Goal: Task Accomplishment & Management: Use online tool/utility

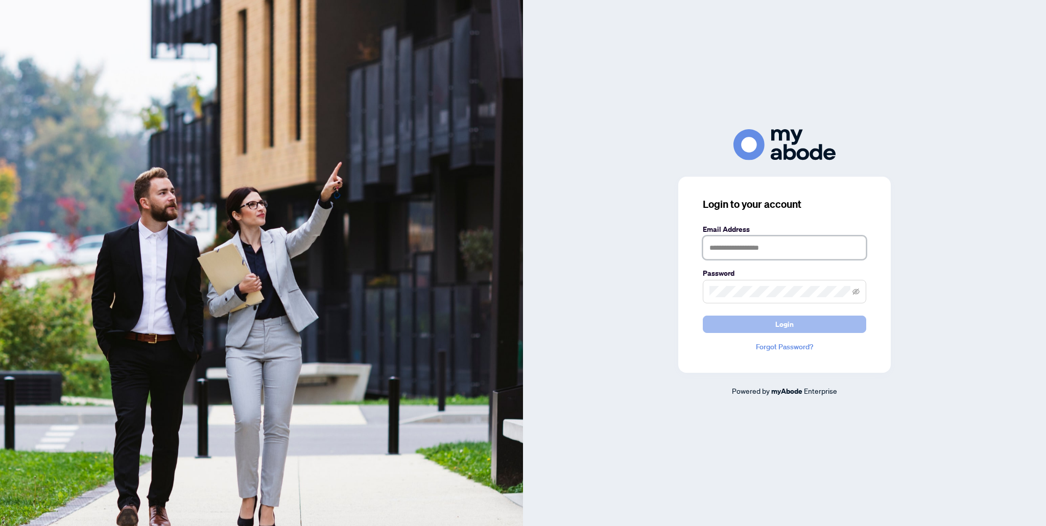
type input "**********"
click at [790, 321] on span "Login" at bounding box center [784, 324] width 18 height 16
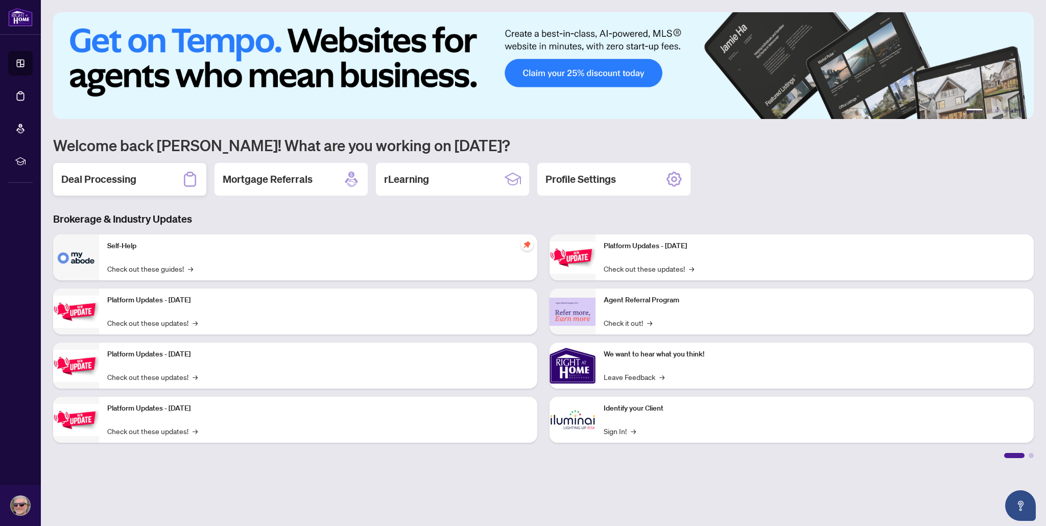
click at [115, 174] on h2 "Deal Processing" at bounding box center [98, 179] width 75 height 14
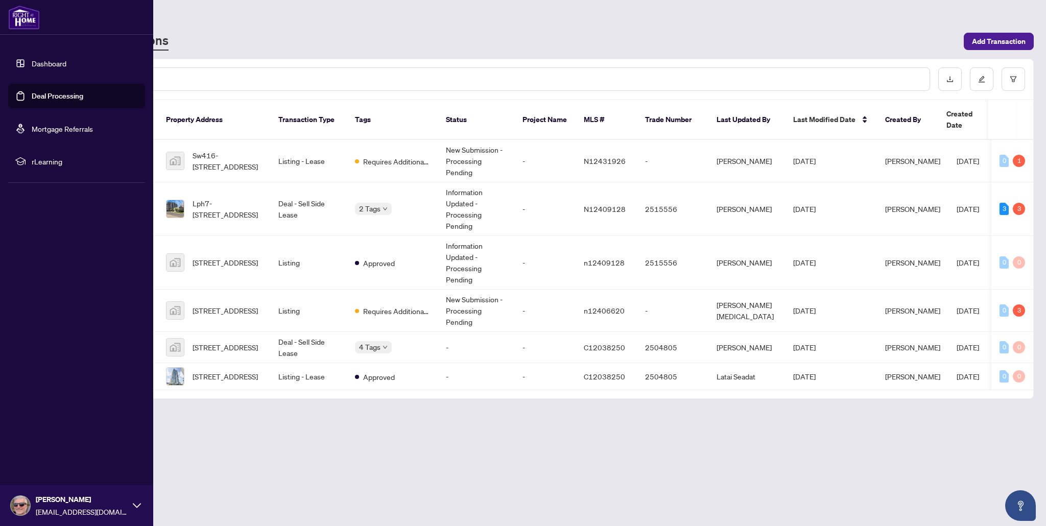
click at [32, 61] on link "Dashboard" at bounding box center [49, 63] width 35 height 9
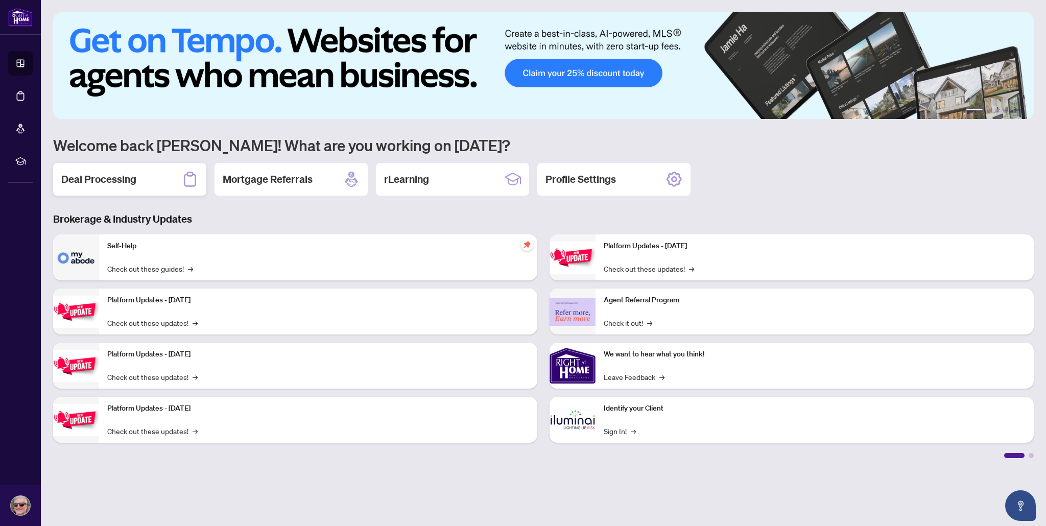
click at [148, 182] on div "Deal Processing" at bounding box center [129, 179] width 153 height 33
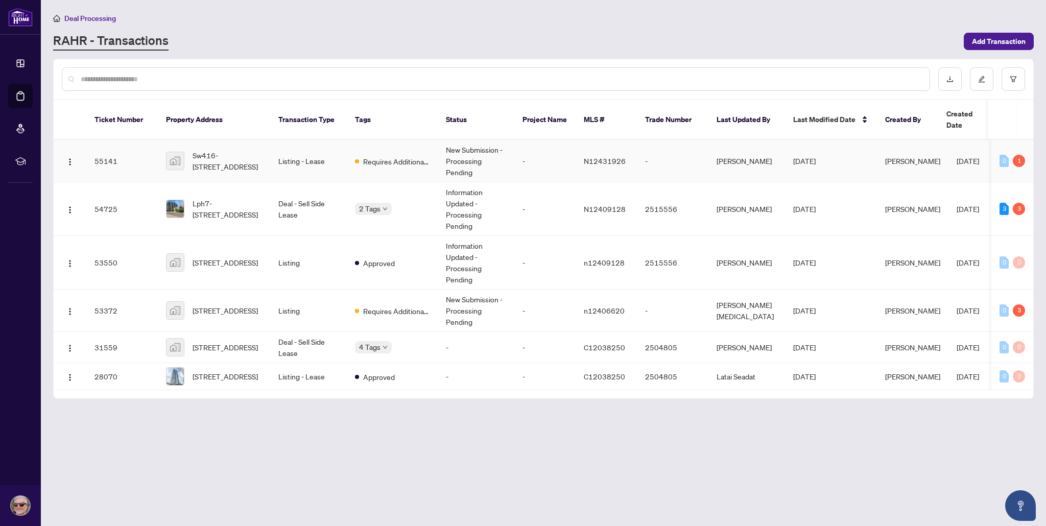
click at [294, 157] on td "Listing - Lease" at bounding box center [308, 161] width 77 height 42
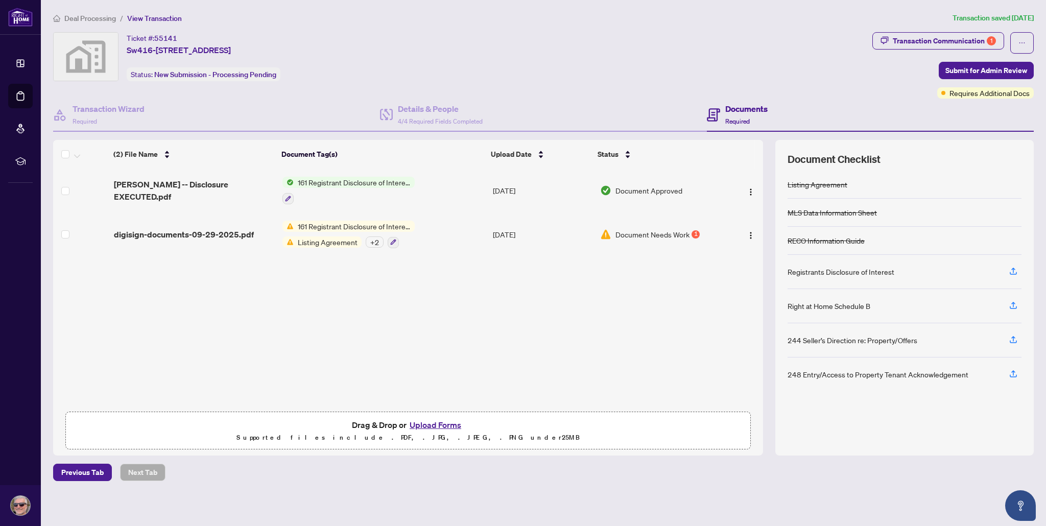
click at [343, 222] on span "161 Registrant Disclosure of Interest - Disposition ofProperty" at bounding box center [354, 226] width 121 height 11
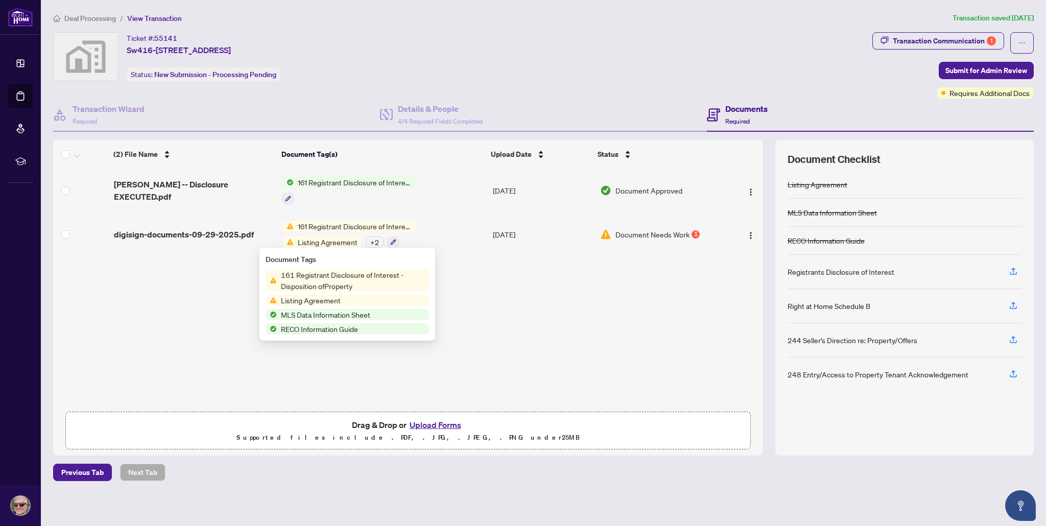
click at [331, 282] on span "161 Registrant Disclosure of Interest - Disposition ofProperty" at bounding box center [353, 280] width 152 height 22
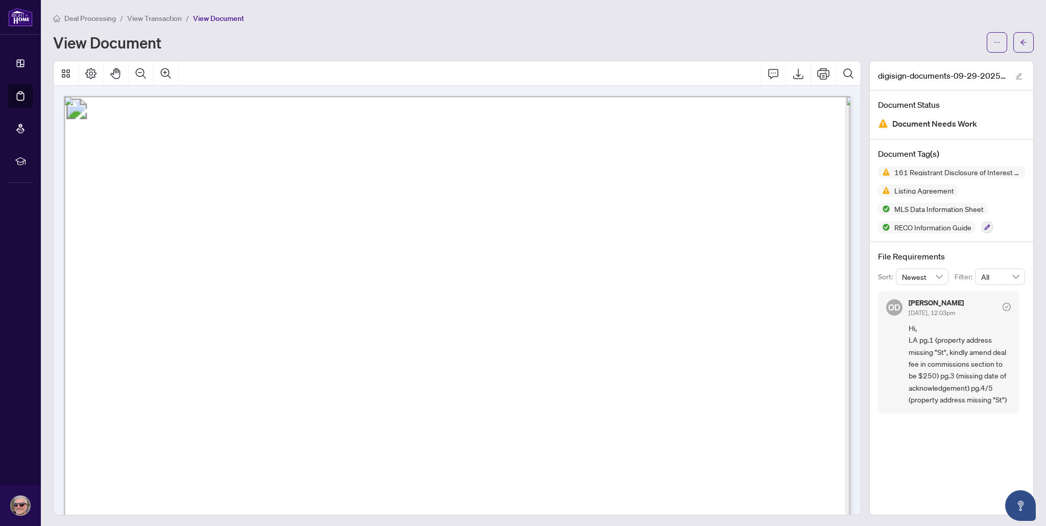
scroll to position [1, 0]
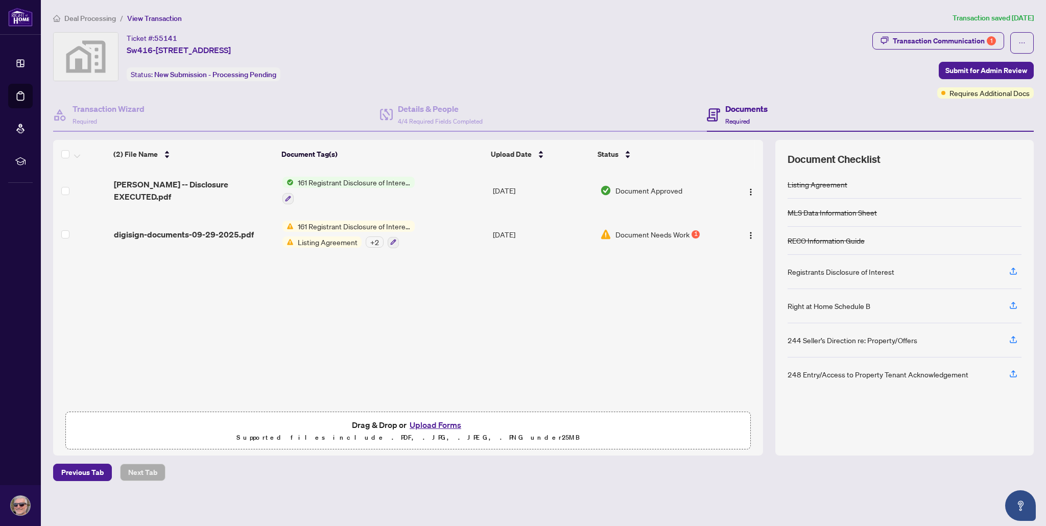
click at [332, 224] on span "161 Registrant Disclosure of Interest - Disposition ofProperty" at bounding box center [354, 226] width 121 height 11
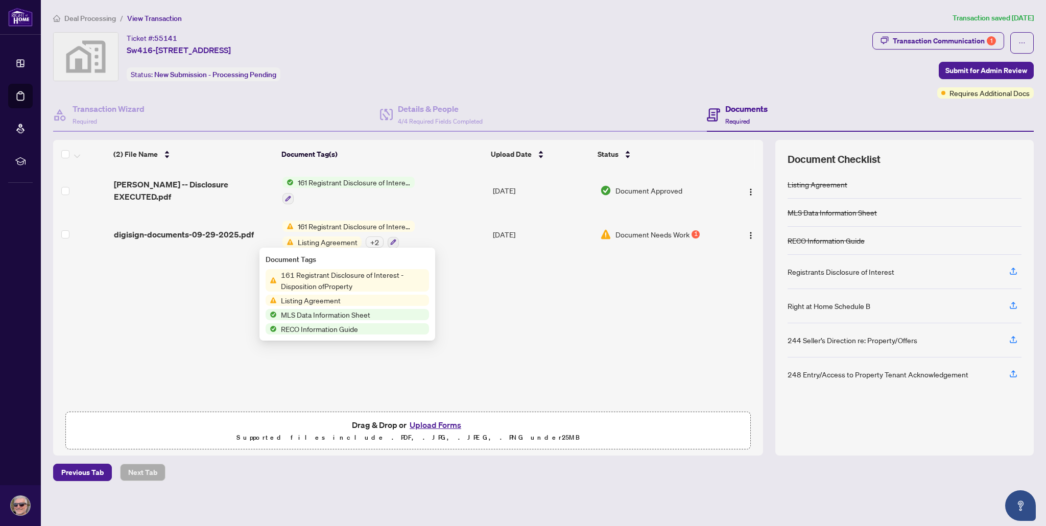
click at [334, 279] on span "161 Registrant Disclosure of Interest - Disposition ofProperty" at bounding box center [353, 280] width 152 height 22
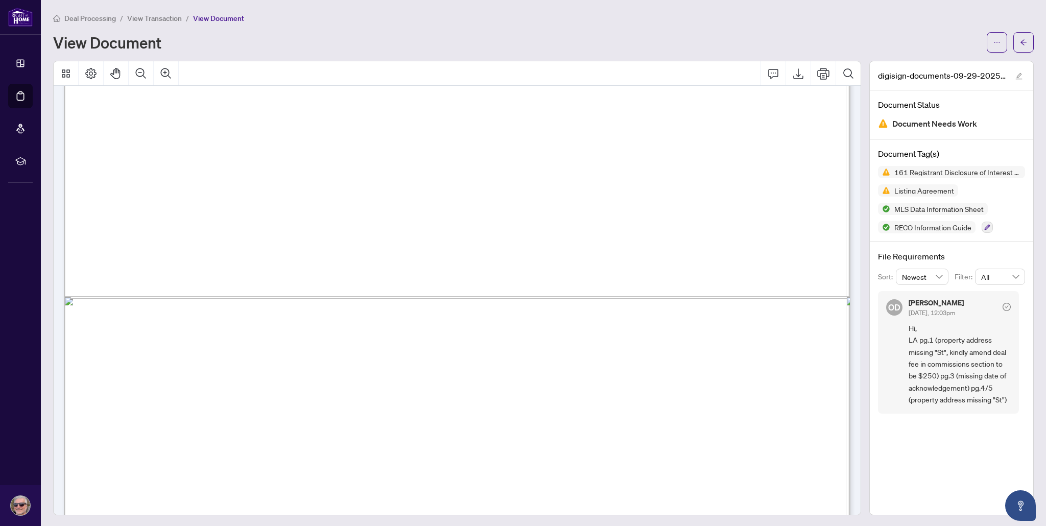
scroll to position [1626, 0]
click at [603, 408] on span "or accepted by the Landlord or anyone on the Landlord’s behalf is not completed…" at bounding box center [468, 404] width 659 height 12
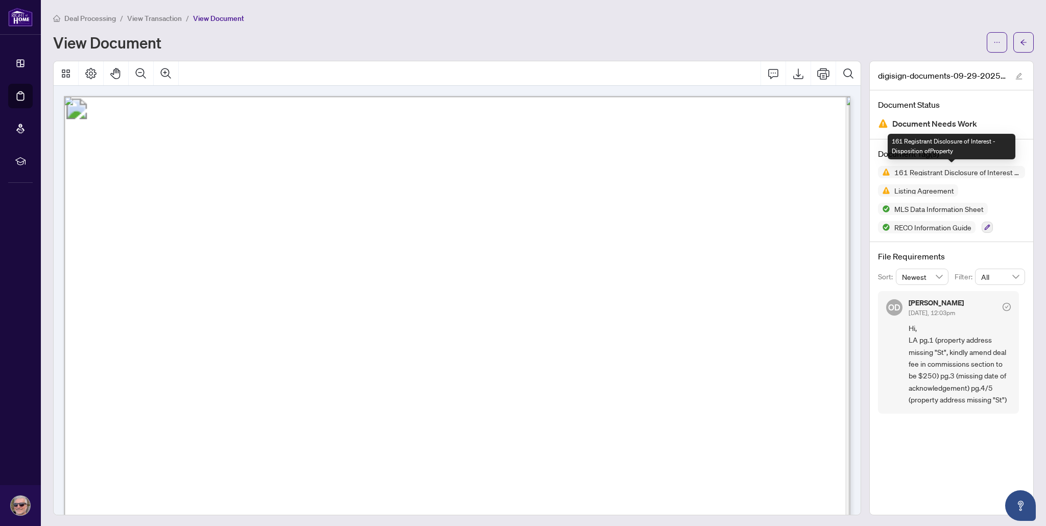
click at [954, 175] on span "161 Registrant Disclosure of Interest - Disposition ofProperty" at bounding box center [957, 171] width 135 height 7
